Goal: Information Seeking & Learning: Find specific page/section

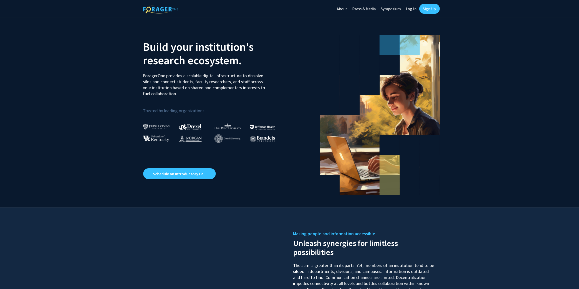
click at [412, 10] on link "Log In" at bounding box center [412, 9] width 16 height 18
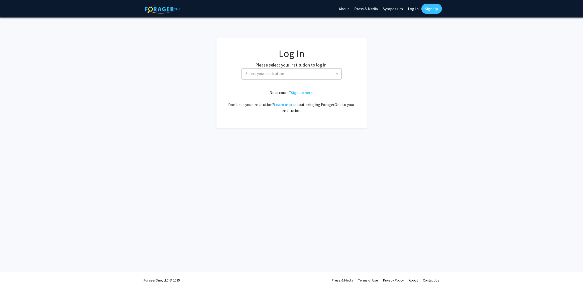
click at [246, 73] on span "Select your institution" at bounding box center [265, 73] width 39 height 5
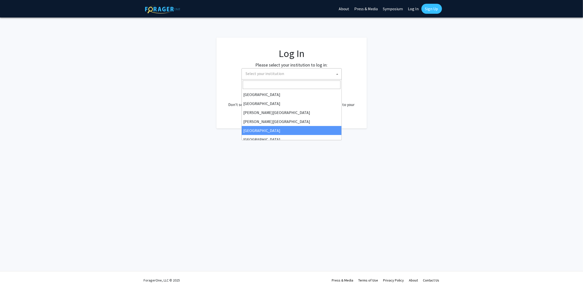
select select "6"
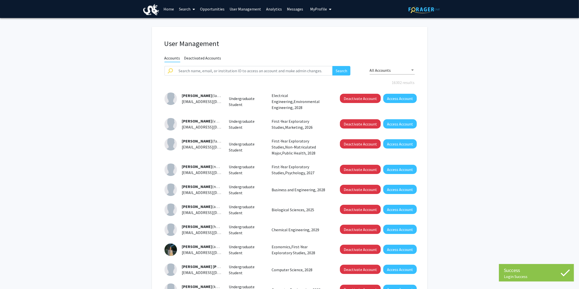
click at [166, 9] on link "Home" at bounding box center [169, 9] width 16 height 18
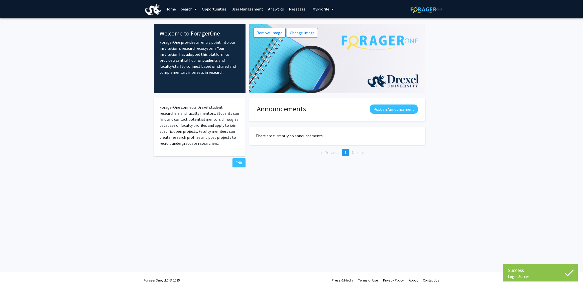
click at [187, 11] on link "Search" at bounding box center [188, 9] width 21 height 18
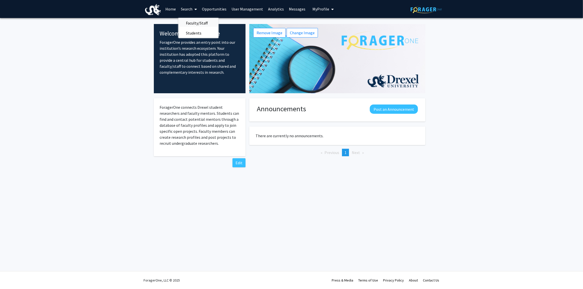
click at [200, 25] on span "Faculty/Staff" at bounding box center [196, 23] width 37 height 10
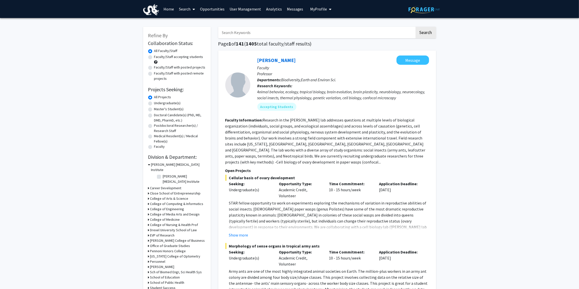
click at [327, 6] on span "My profile dropdown to access profile and logout" at bounding box center [329, 10] width 5 height 18
click at [273, 34] on input "Search Keywords" at bounding box center [316, 33] width 197 height 12
type input "vip"
click at [416, 27] on button "Search" at bounding box center [426, 33] width 21 height 12
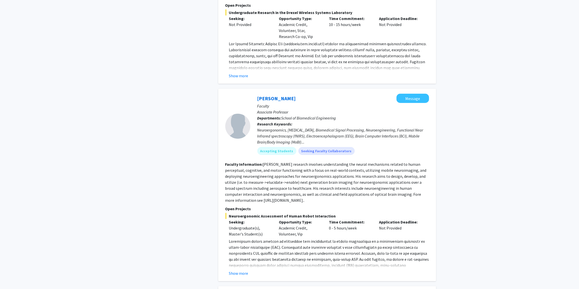
scroll to position [364, 0]
